Goal: Information Seeking & Learning: Learn about a topic

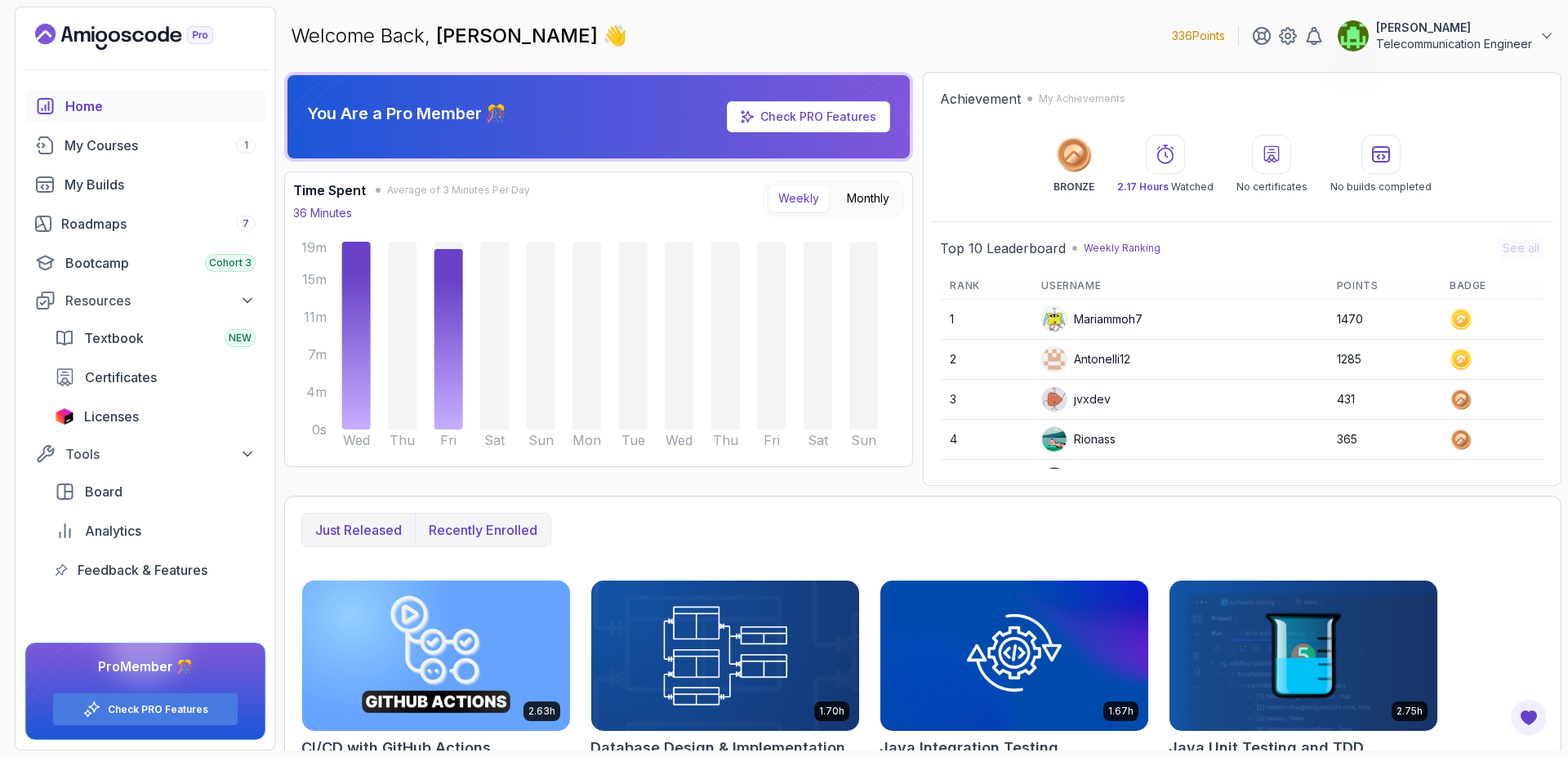
click at [479, 529] on p "Recently enrolled" at bounding box center [483, 530] width 108 height 20
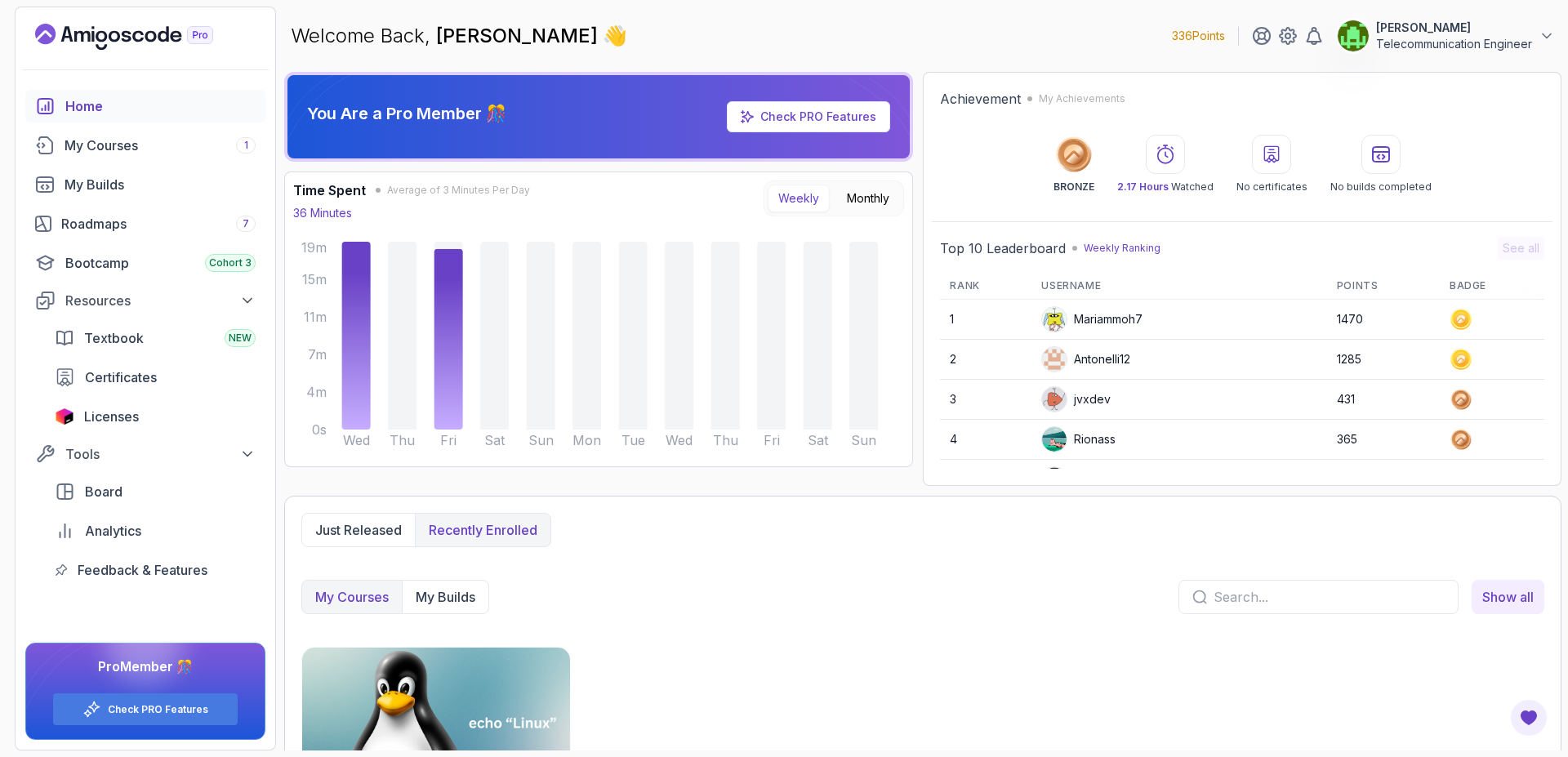
click at [457, 682] on img at bounding box center [435, 722] width 281 height 158
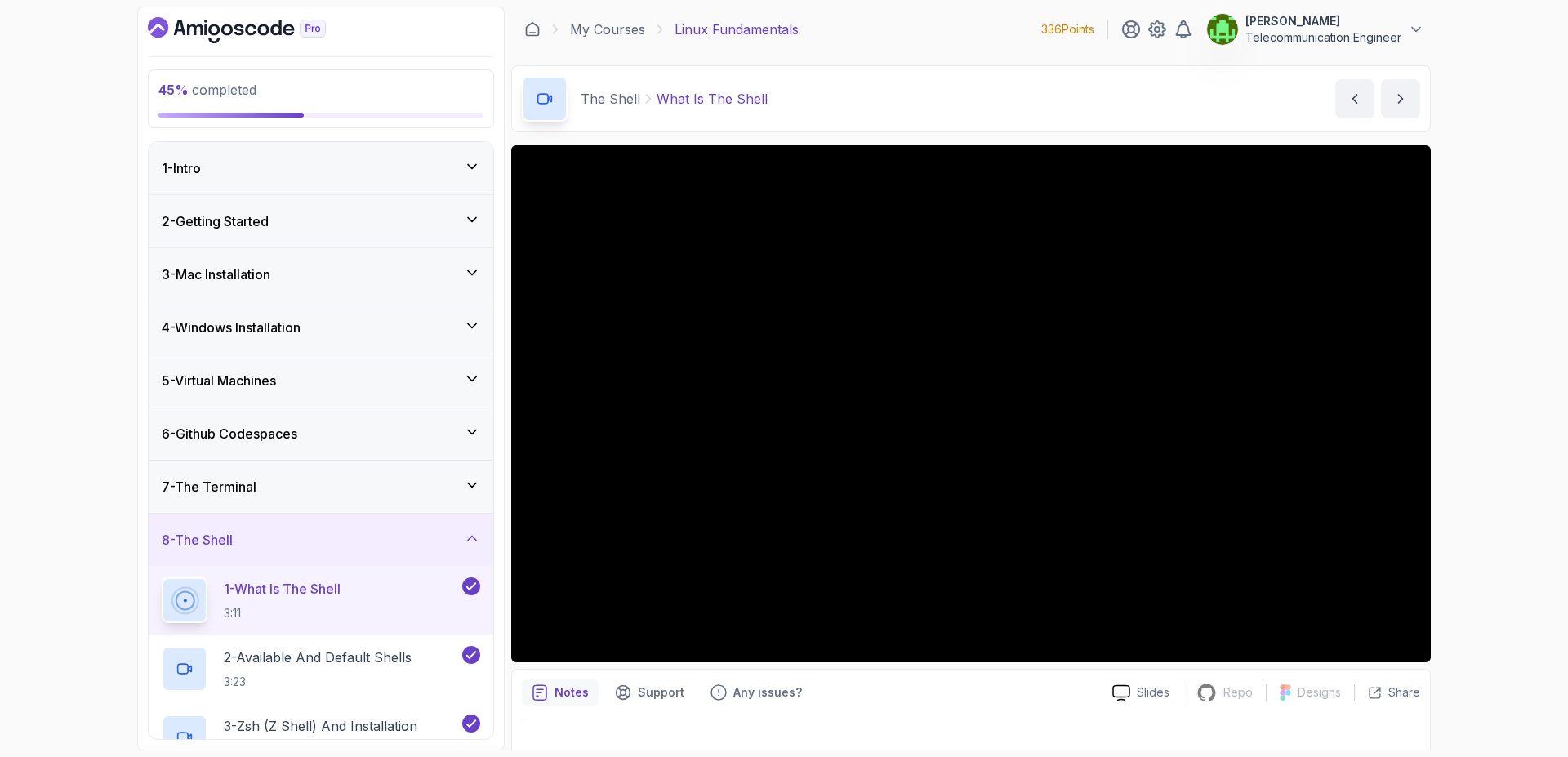
click at [190, 538] on h3 "8 - The Shell" at bounding box center [197, 539] width 71 height 20
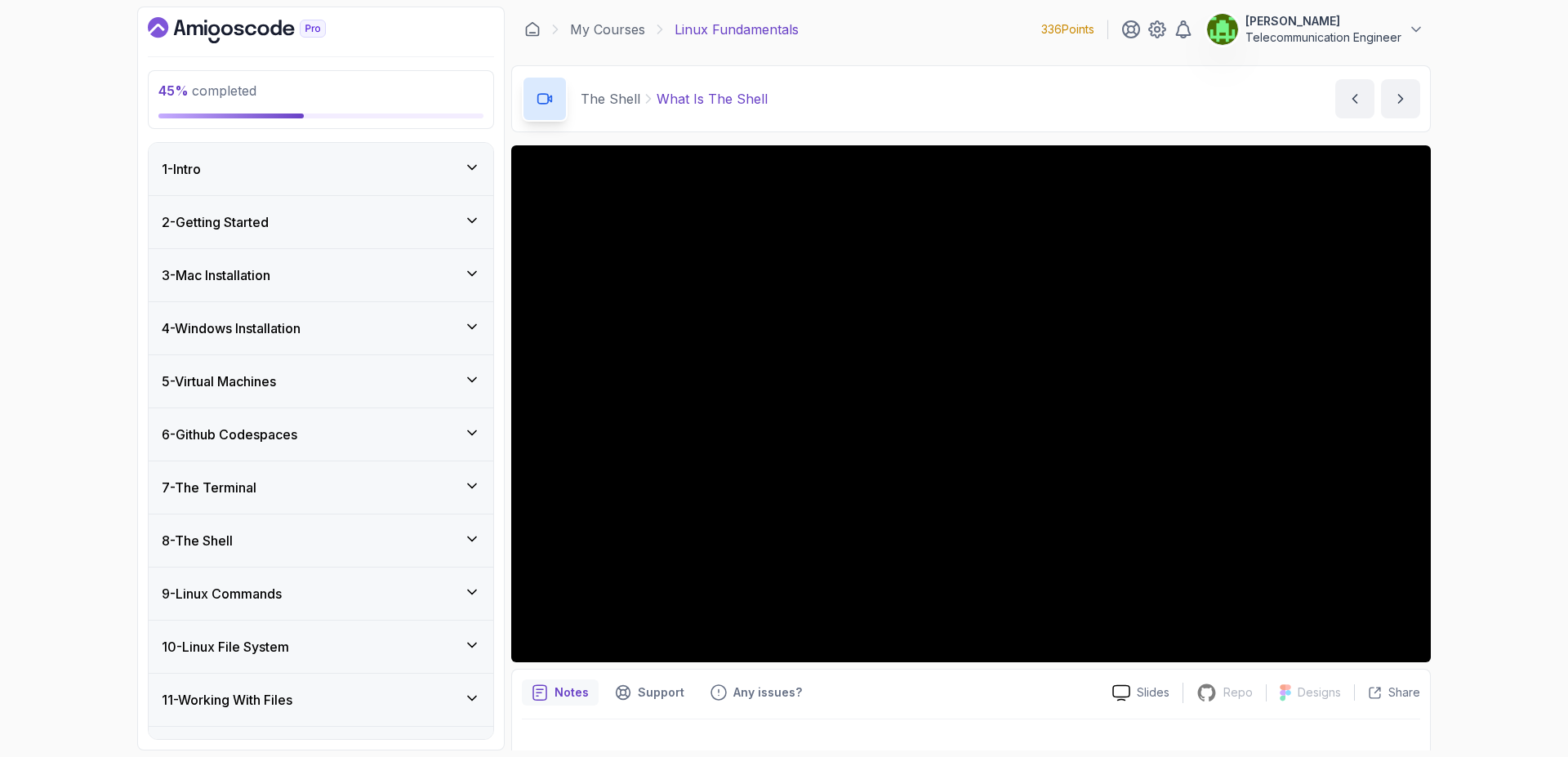
scroll to position [10, 0]
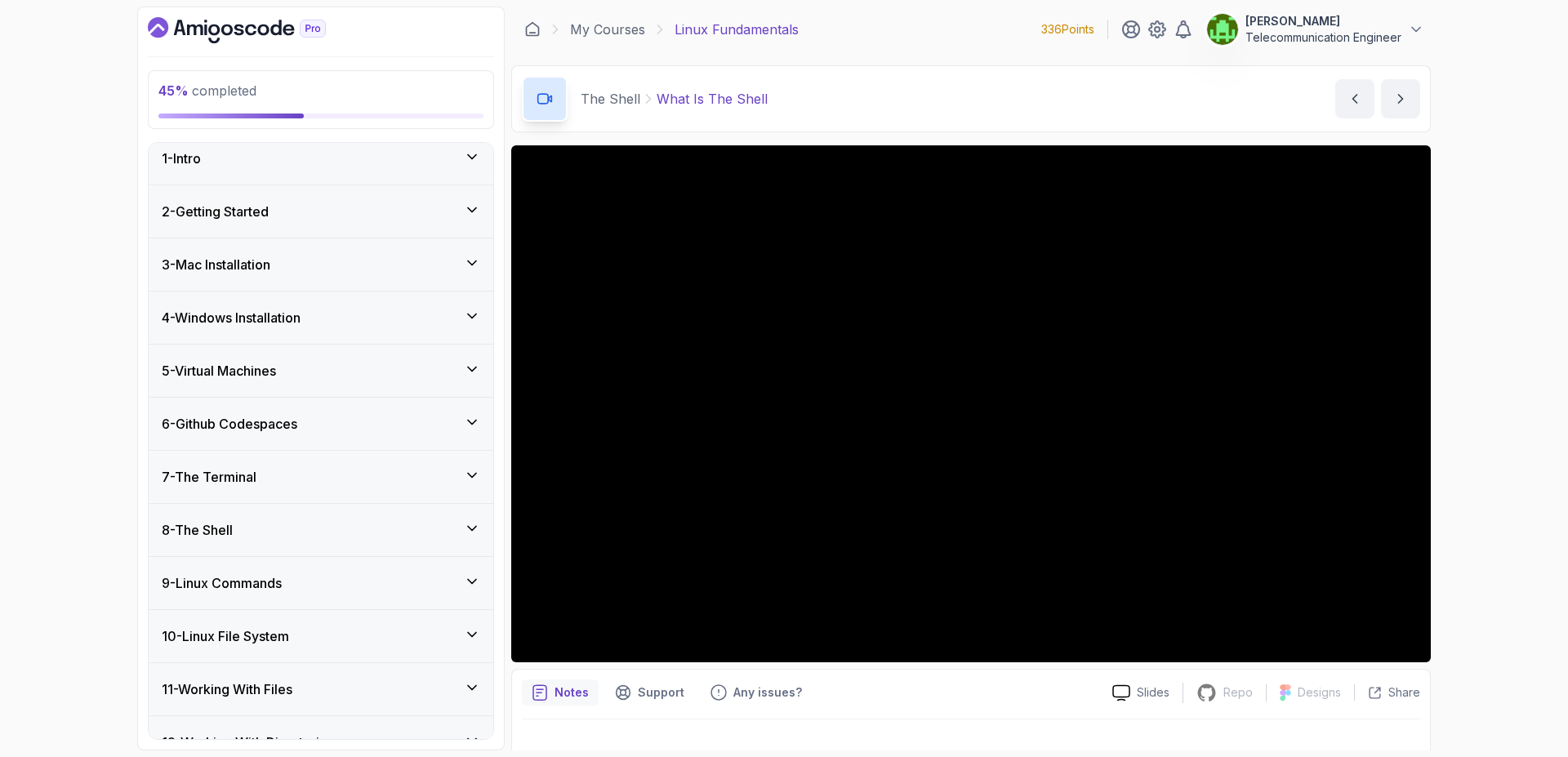
click at [190, 538] on h3 "8 - The Shell" at bounding box center [197, 530] width 71 height 20
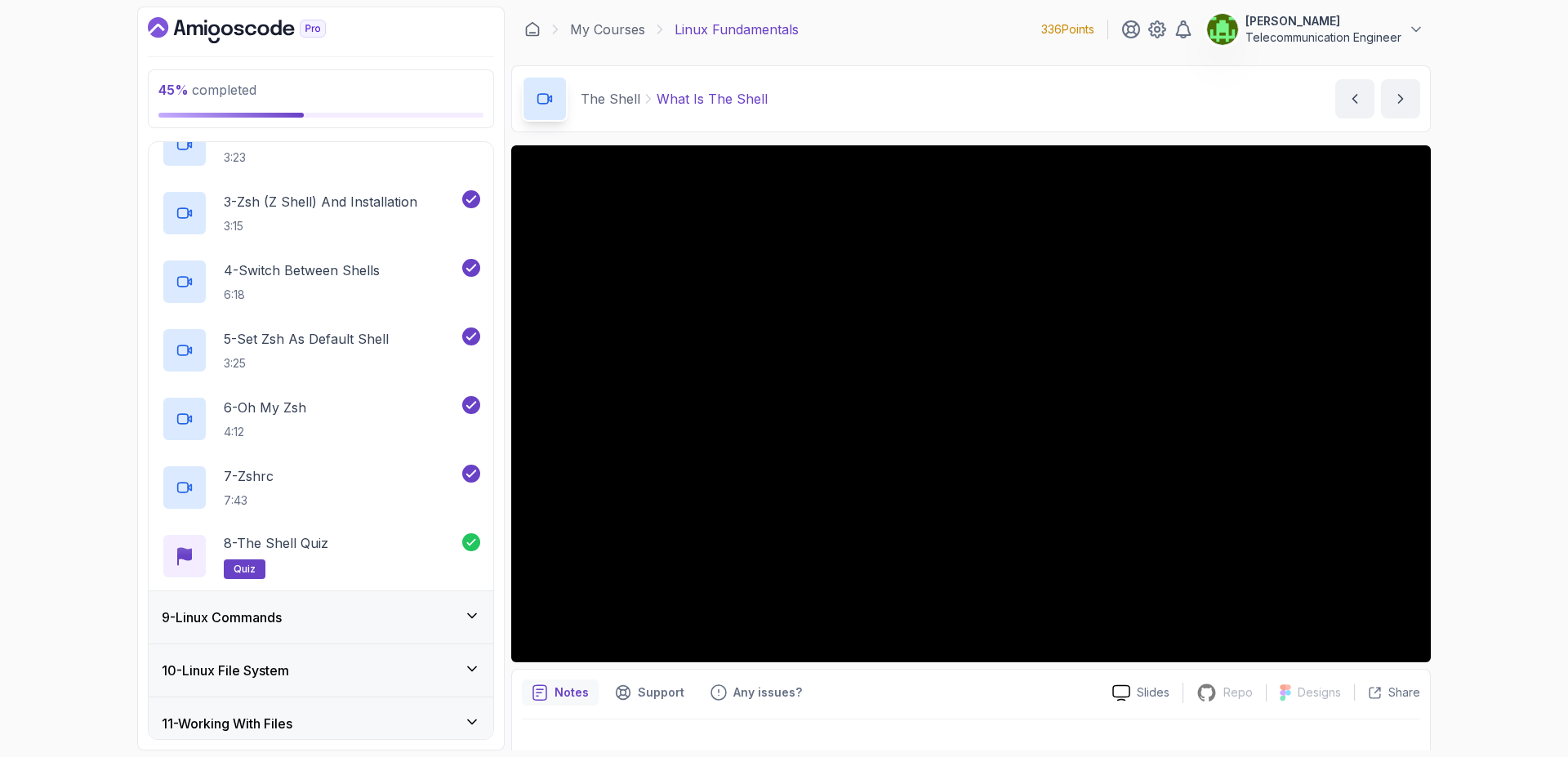
scroll to position [527, 0]
click at [207, 623] on h3 "9 - Linux Commands" at bounding box center [221, 615] width 120 height 20
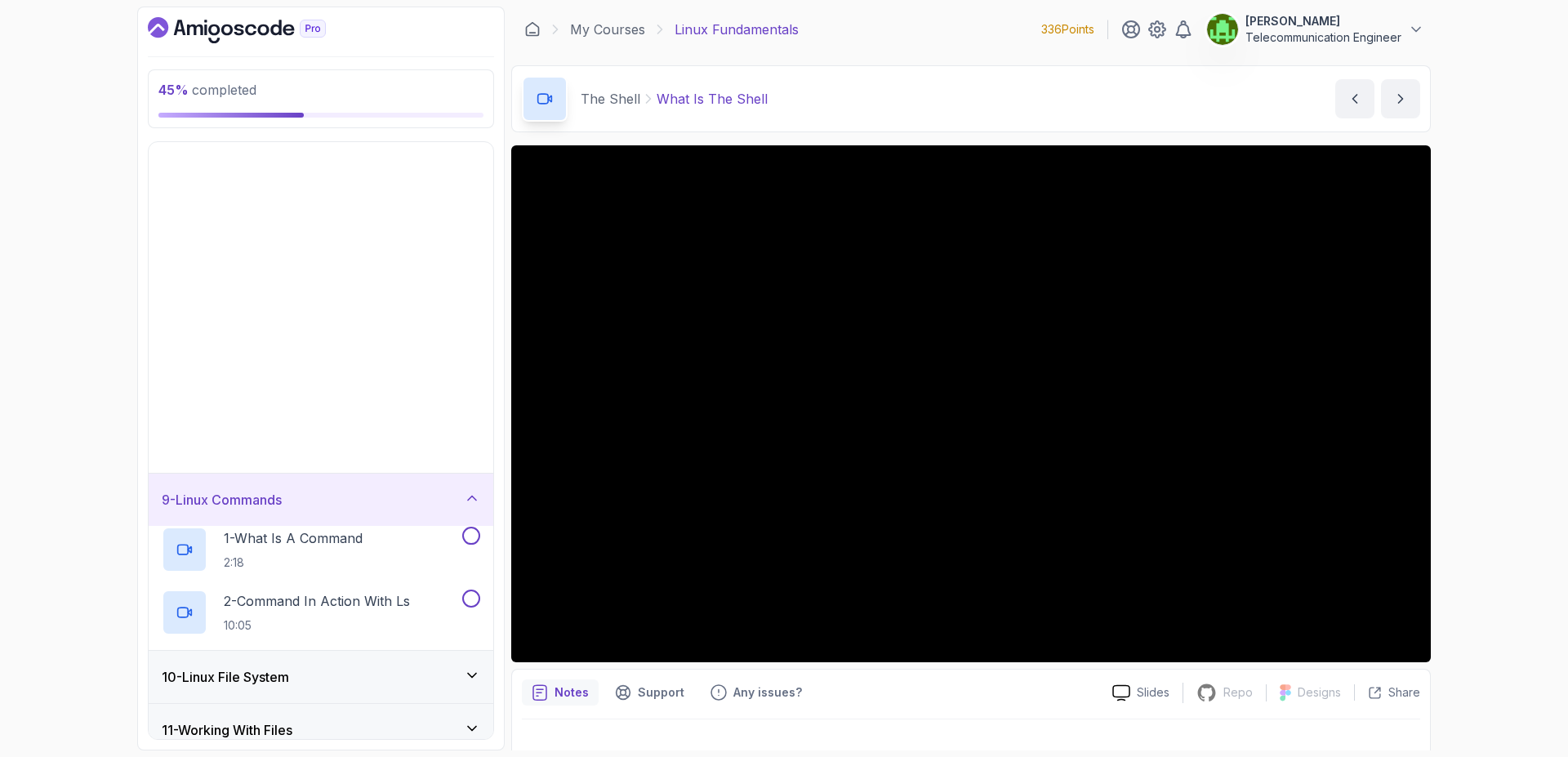
scroll to position [199, 0]
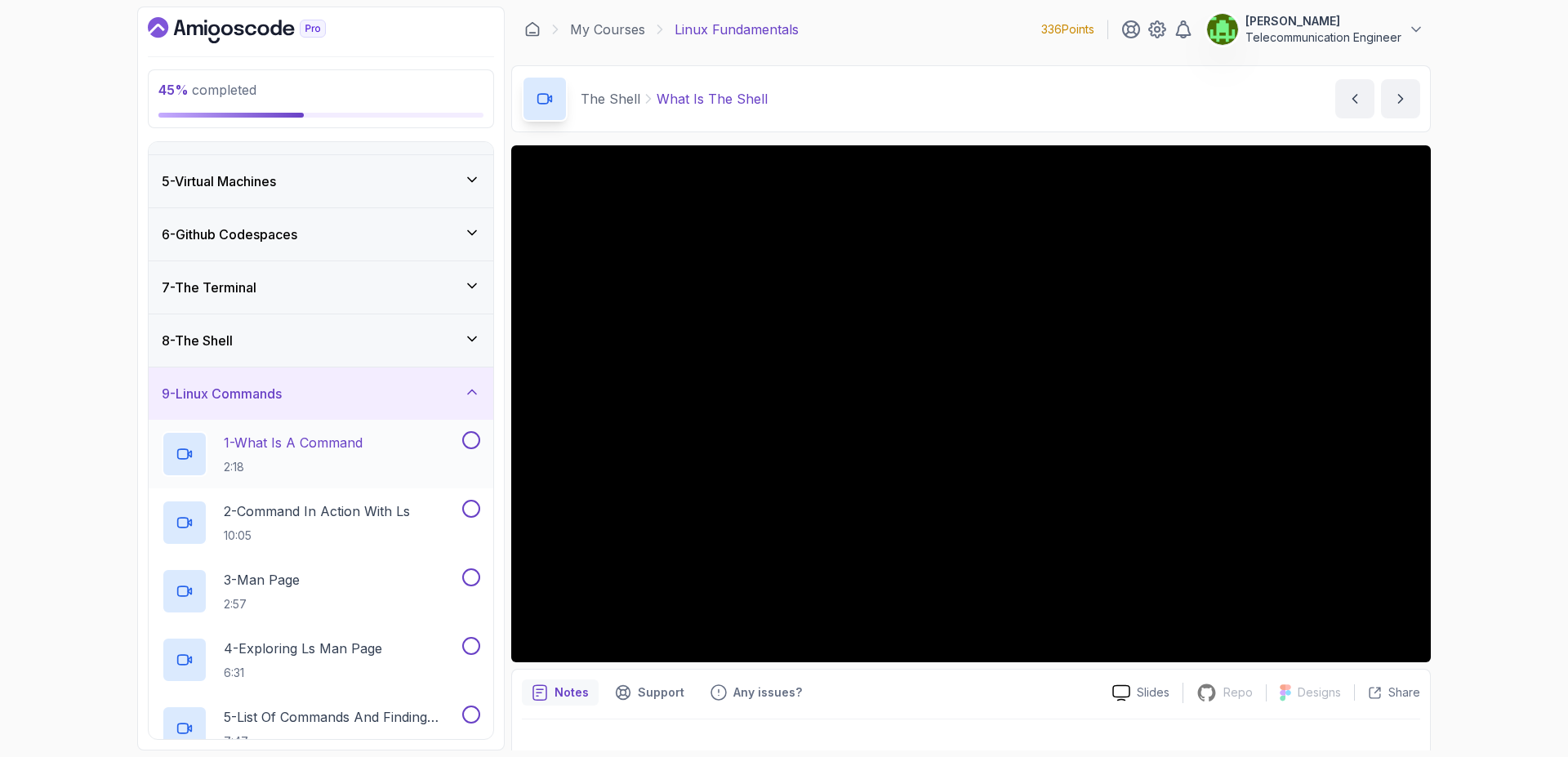
click at [321, 464] on p "2:18" at bounding box center [292, 466] width 139 height 16
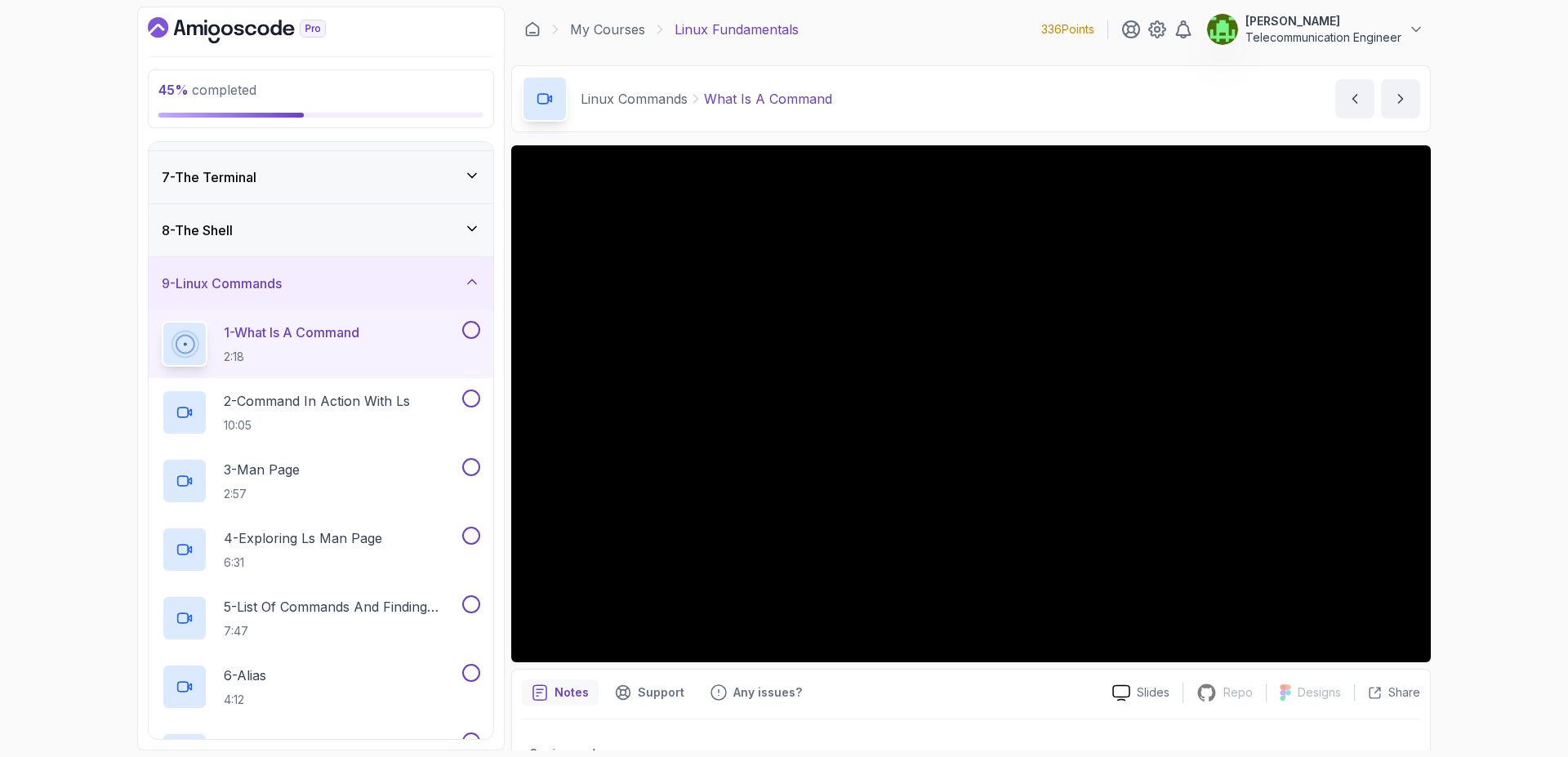
scroll to position [305, 0]
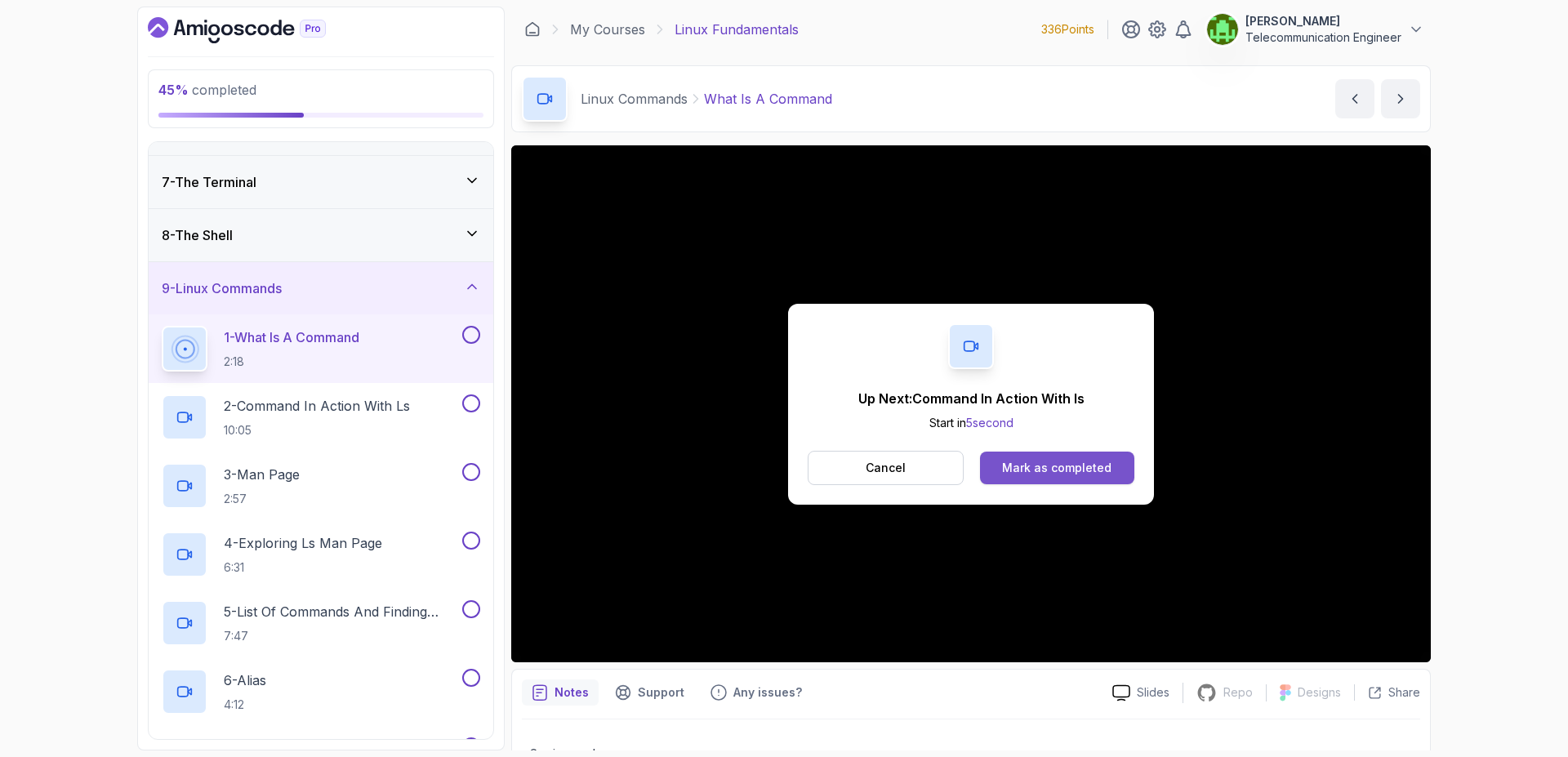
click at [1090, 469] on div "Mark as completed" at bounding box center [1056, 467] width 109 height 16
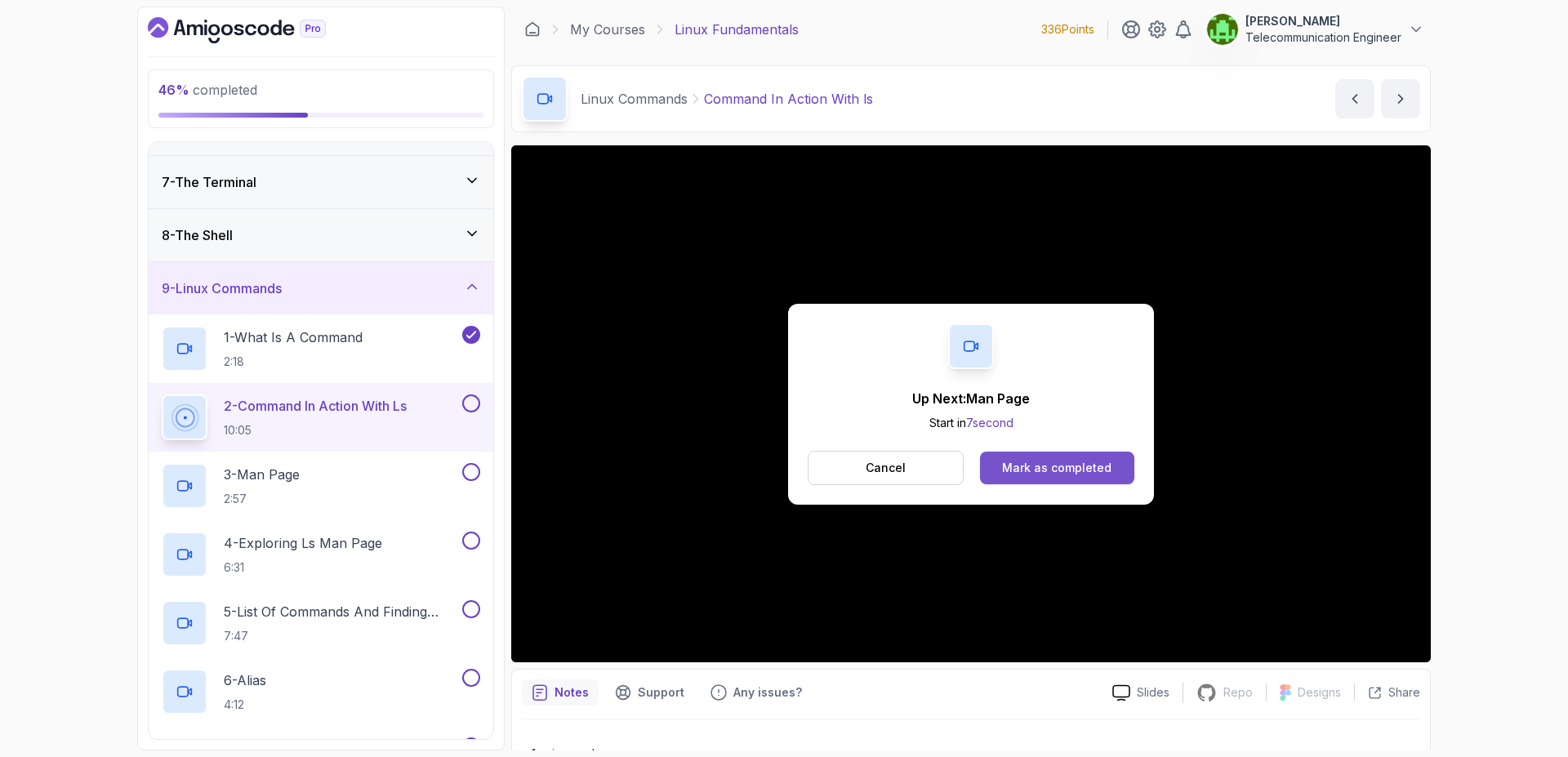
click at [1040, 465] on div "Mark as completed" at bounding box center [1056, 467] width 109 height 16
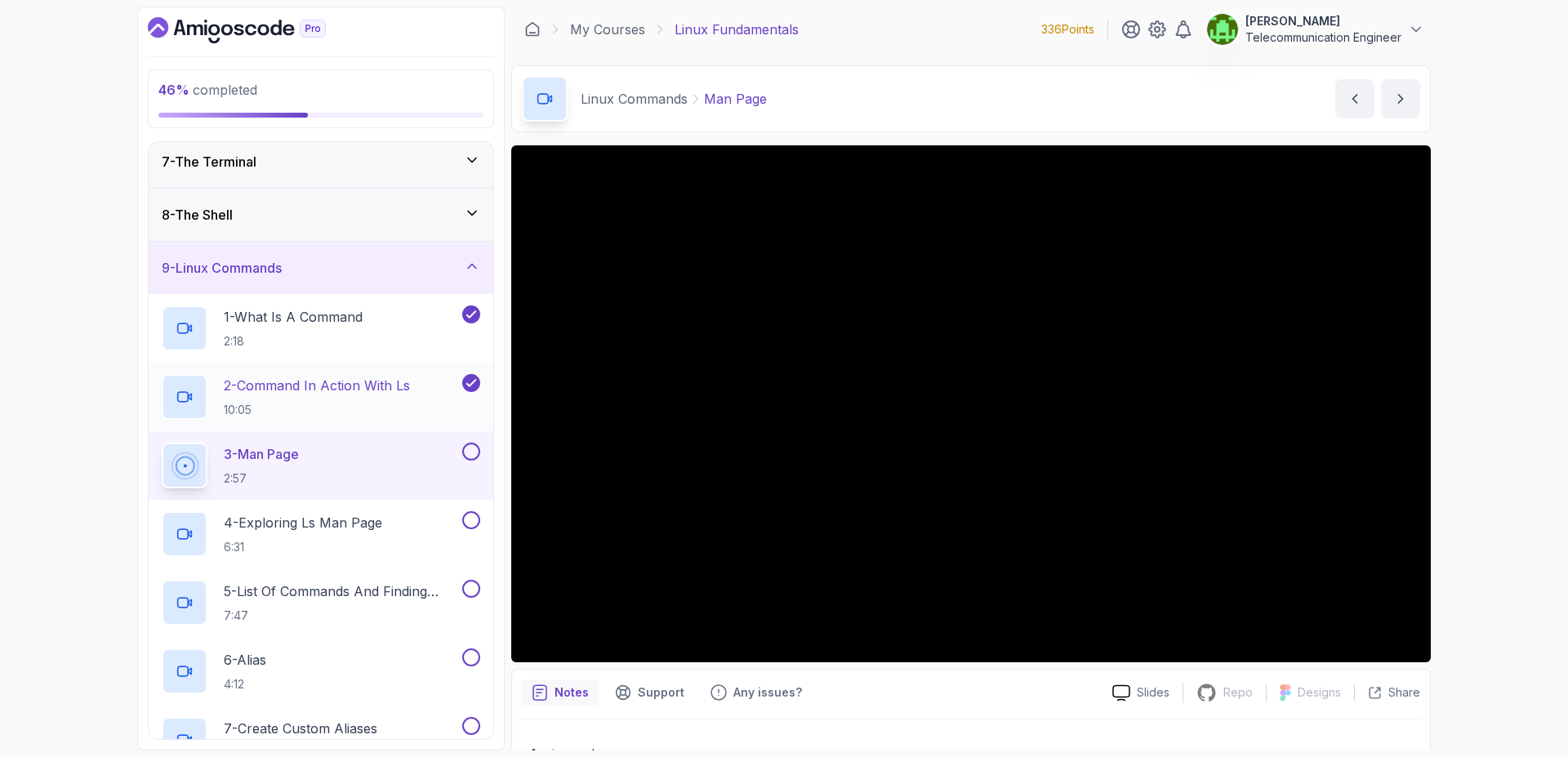
scroll to position [321, 0]
